Goal: Information Seeking & Learning: Find specific fact

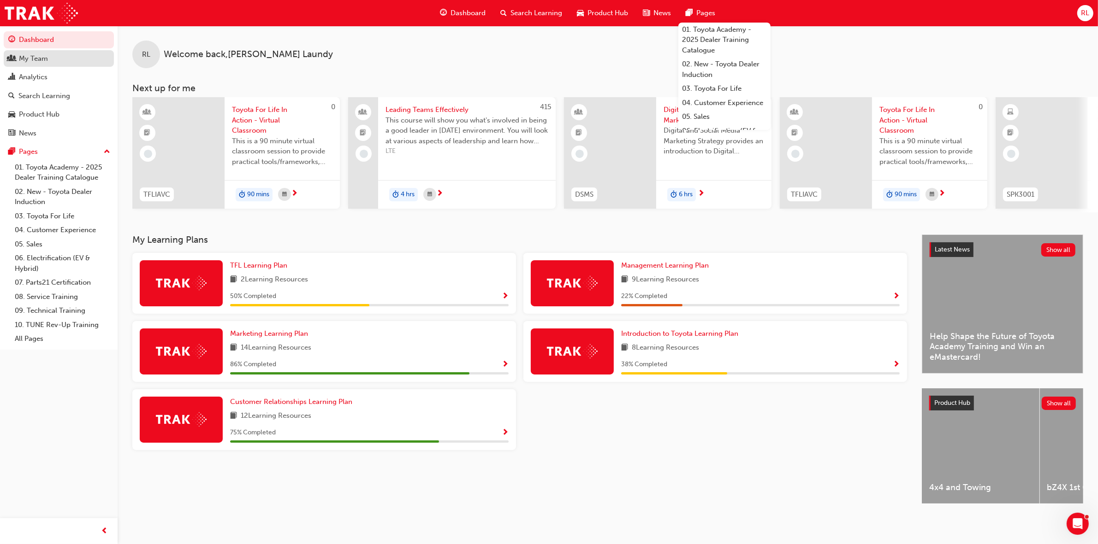
click at [73, 58] on div "My Team" at bounding box center [58, 59] width 101 height 12
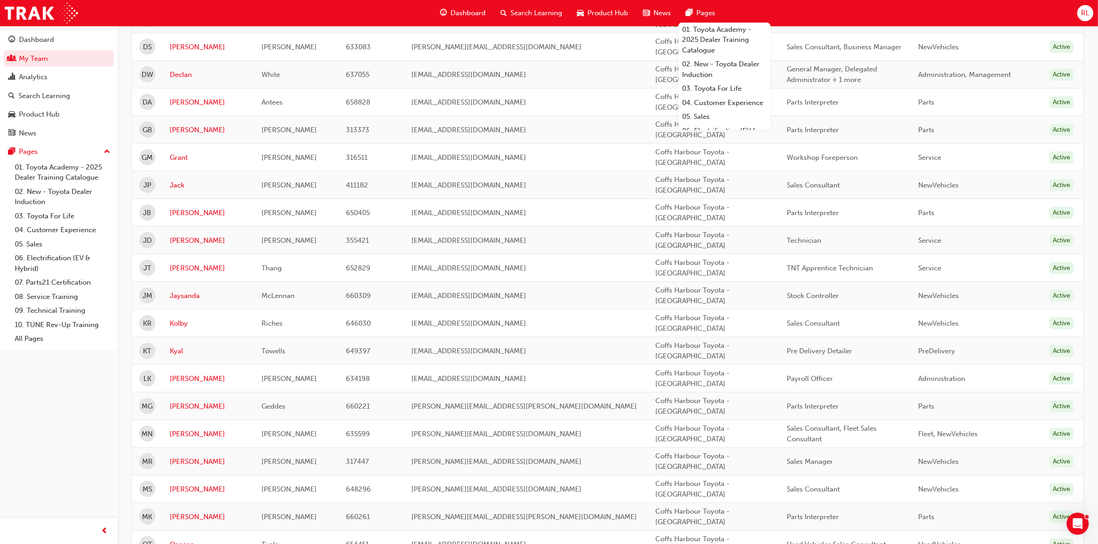
scroll to position [519, 0]
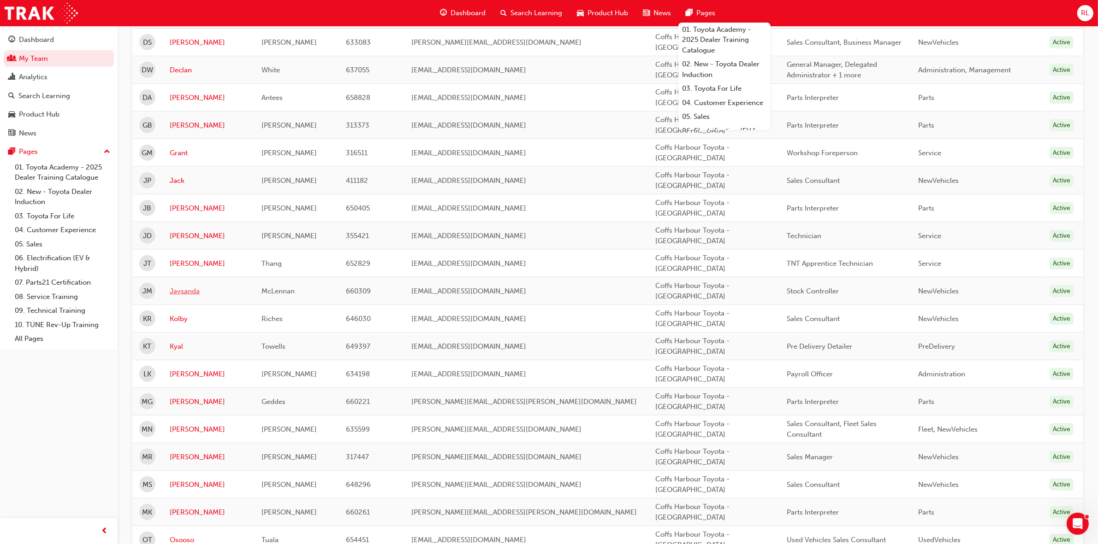
click at [204, 293] on link "Jaysanda" at bounding box center [209, 291] width 78 height 11
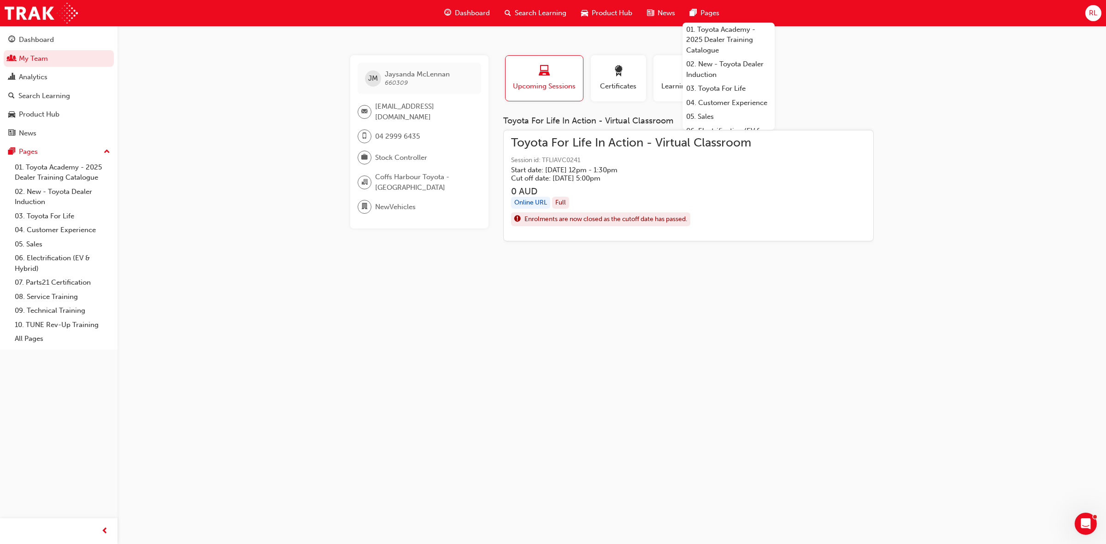
click at [953, 193] on div "[PERSON_NAME] Jaysanda [PERSON_NAME] 660309 [EMAIL_ADDRESS][DOMAIN_NAME] 04 299…" at bounding box center [553, 272] width 1106 height 544
drag, startPoint x: 913, startPoint y: 112, endPoint x: 844, endPoint y: 349, distance: 247.3
click at [844, 349] on div "[PERSON_NAME] Jaysanda [PERSON_NAME] 660309 [EMAIL_ADDRESS][DOMAIN_NAME] 04 299…" at bounding box center [553, 272] width 1106 height 544
click at [607, 141] on span "Toyota For Life In Action - Virtual Classroom" at bounding box center [631, 143] width 240 height 11
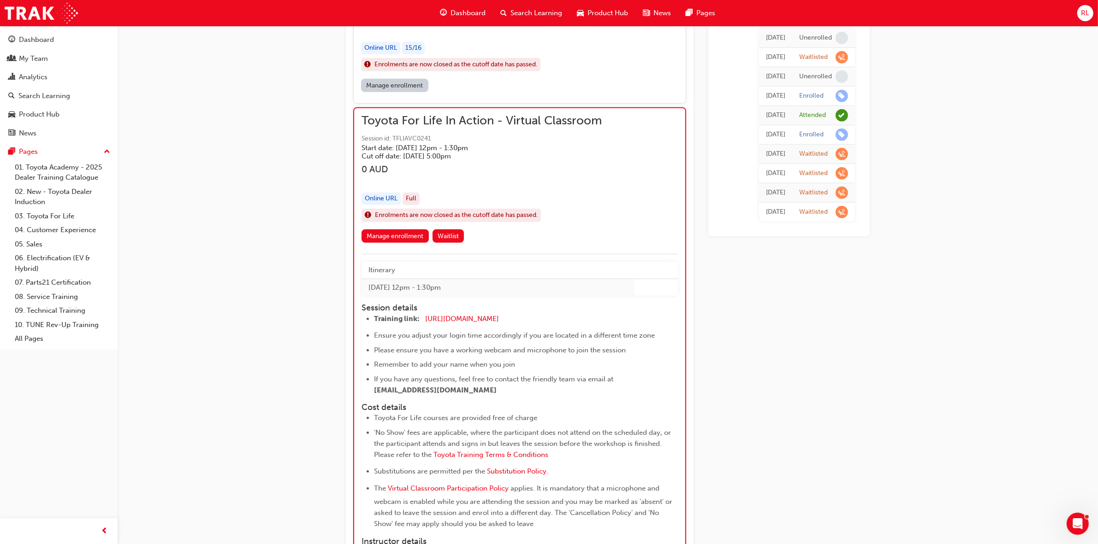
scroll to position [731, 0]
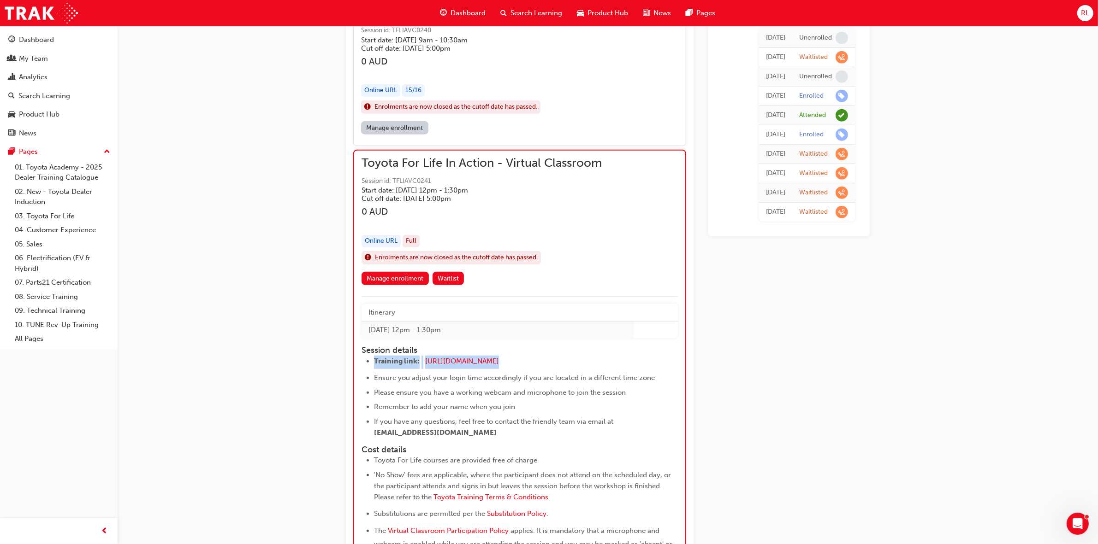
copy div "Training link: [URL][DOMAIN_NAME]"
drag, startPoint x: 530, startPoint y: 362, endPoint x: 434, endPoint y: 354, distance: 96.3
click at [435, 354] on div "Session details Training link: [URL][DOMAIN_NAME] ​ Ensure you adjust your logi…" at bounding box center [511, 392] width 300 height 93
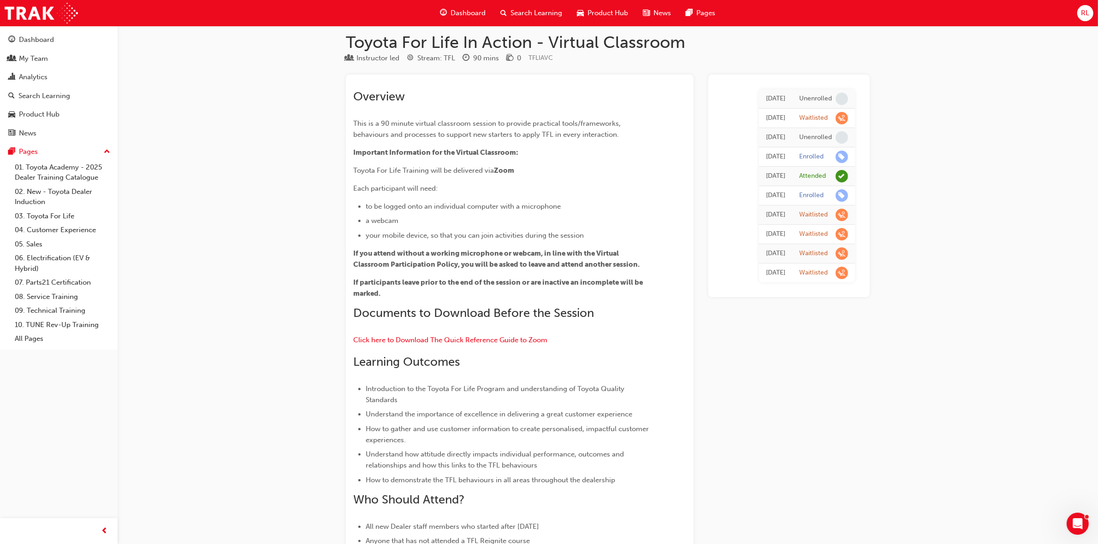
scroll to position [0, 0]
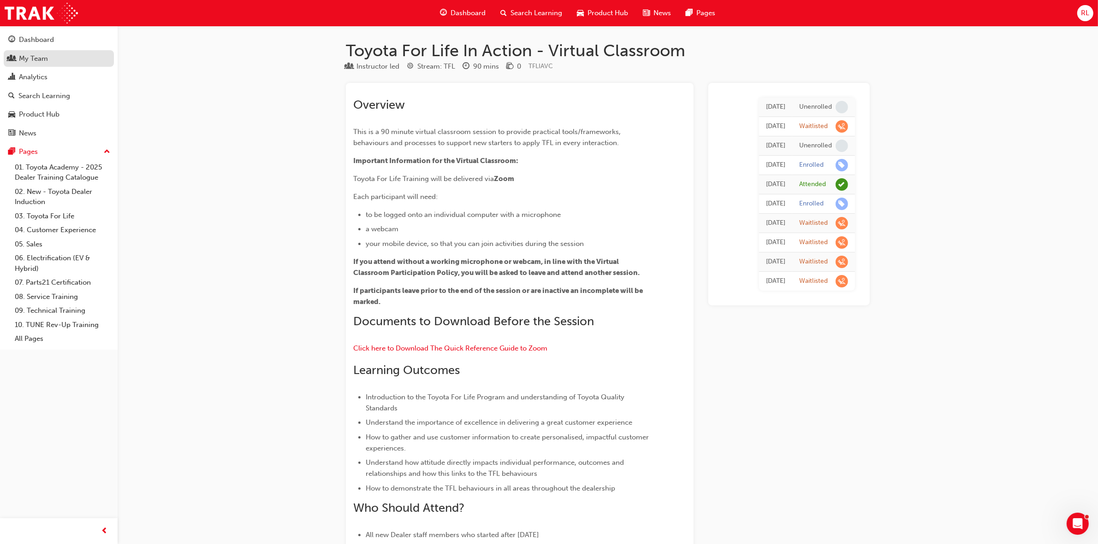
click at [49, 60] on div "My Team" at bounding box center [58, 59] width 101 height 12
